Goal: Check status

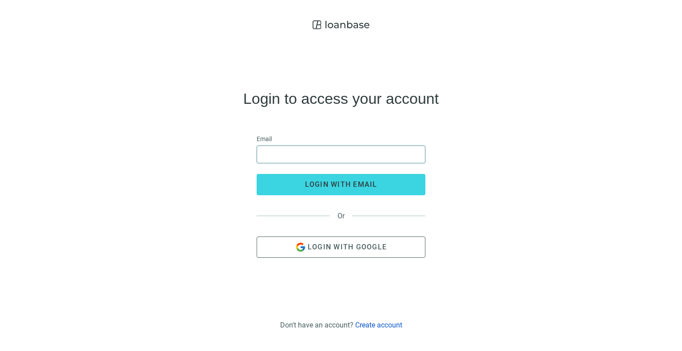
click at [315, 151] on input "email" at bounding box center [341, 154] width 157 height 17
type input "**********"
click at [257, 174] on button "login with email" at bounding box center [341, 184] width 169 height 21
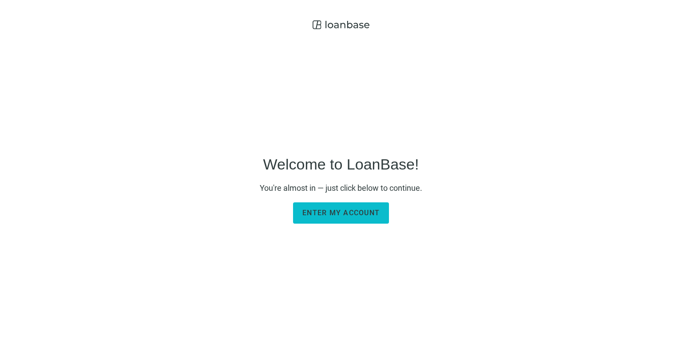
click at [344, 209] on span "Enter my account" at bounding box center [341, 213] width 77 height 8
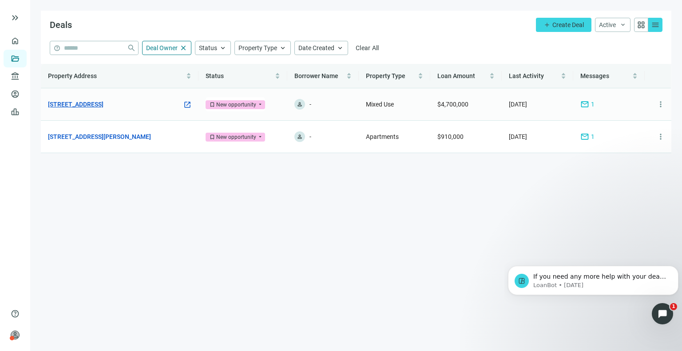
click at [104, 102] on link "3001 N Southport Ave, Chicago, IL 60657" at bounding box center [76, 105] width 56 height 10
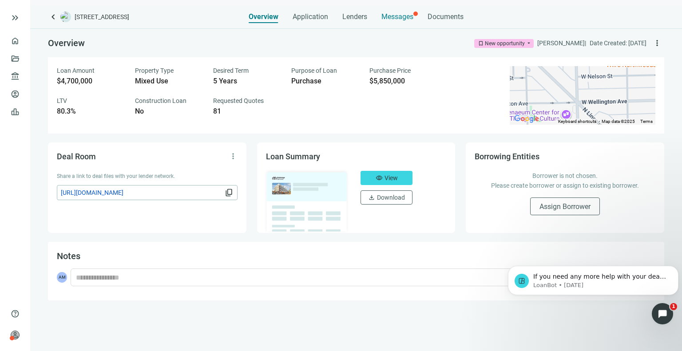
click at [386, 20] on span "Messages" at bounding box center [398, 16] width 32 height 8
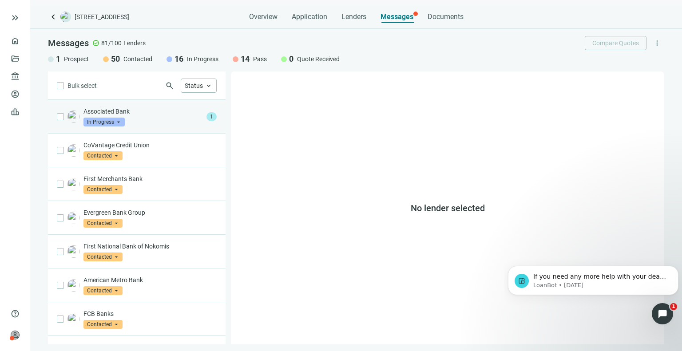
click at [147, 120] on div "Associated Bank In Progress arrow_drop_down" at bounding box center [144, 117] width 120 height 20
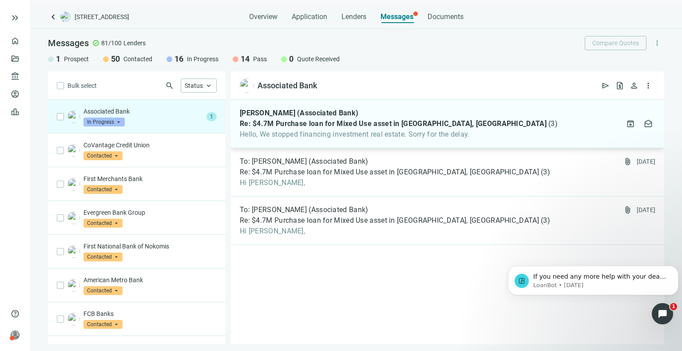
click at [311, 141] on div "Duston Detrick (Associated Bank) Re: $4.7M Purchase loan for Mixed Use asset in…" at bounding box center [448, 124] width 434 height 48
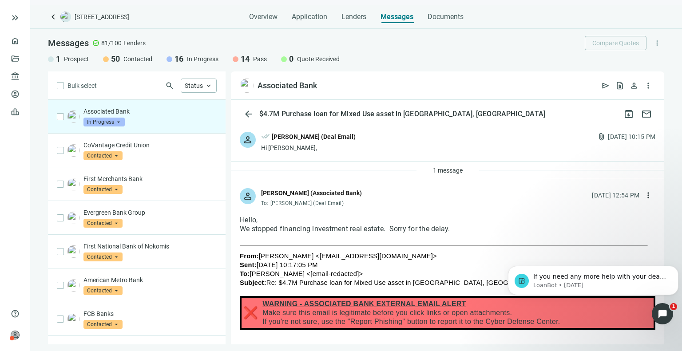
click at [94, 118] on span "In Progress" at bounding box center [104, 122] width 41 height 9
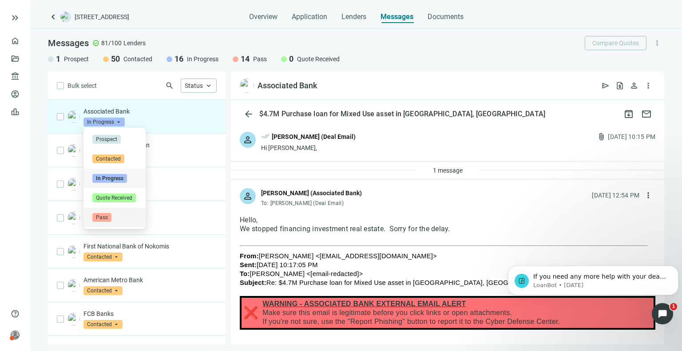
click at [127, 222] on div "Pass" at bounding box center [115, 218] width 62 height 20
